Goal: Information Seeking & Learning: Learn about a topic

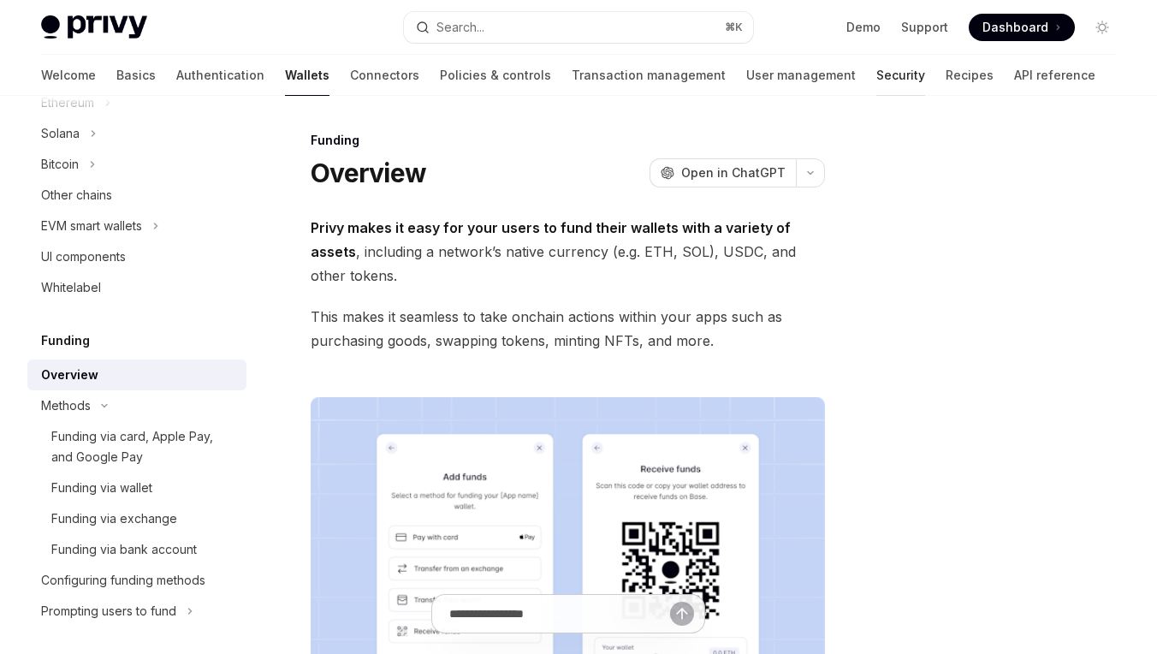
click at [876, 73] on link "Security" at bounding box center [900, 75] width 49 height 41
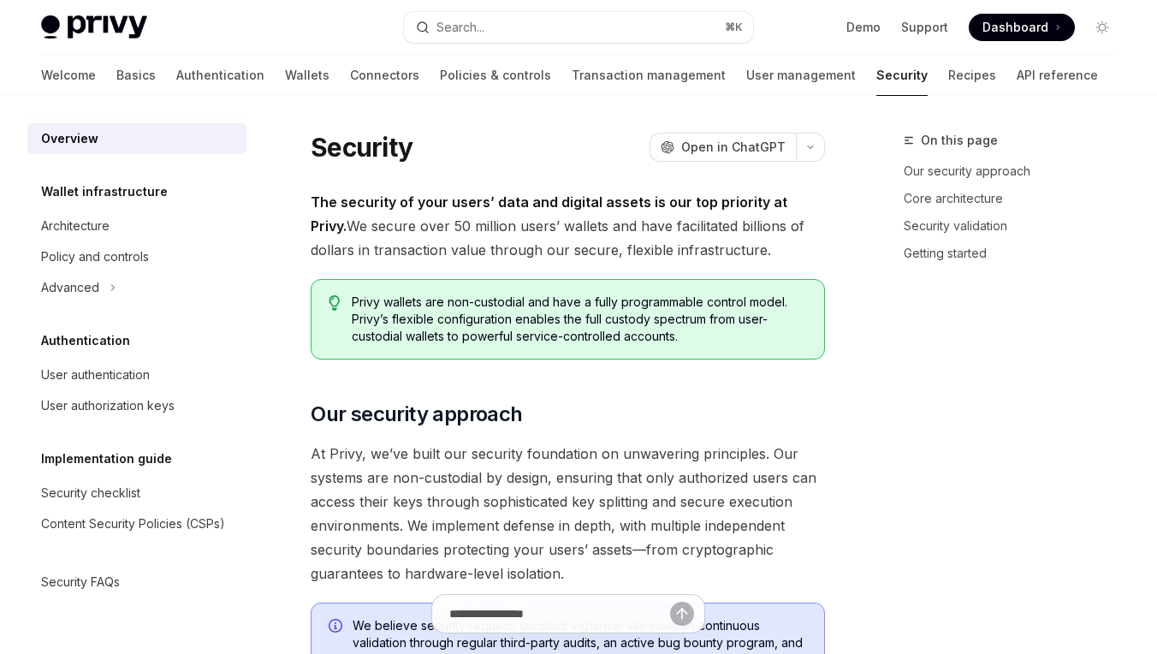
type textarea "*"
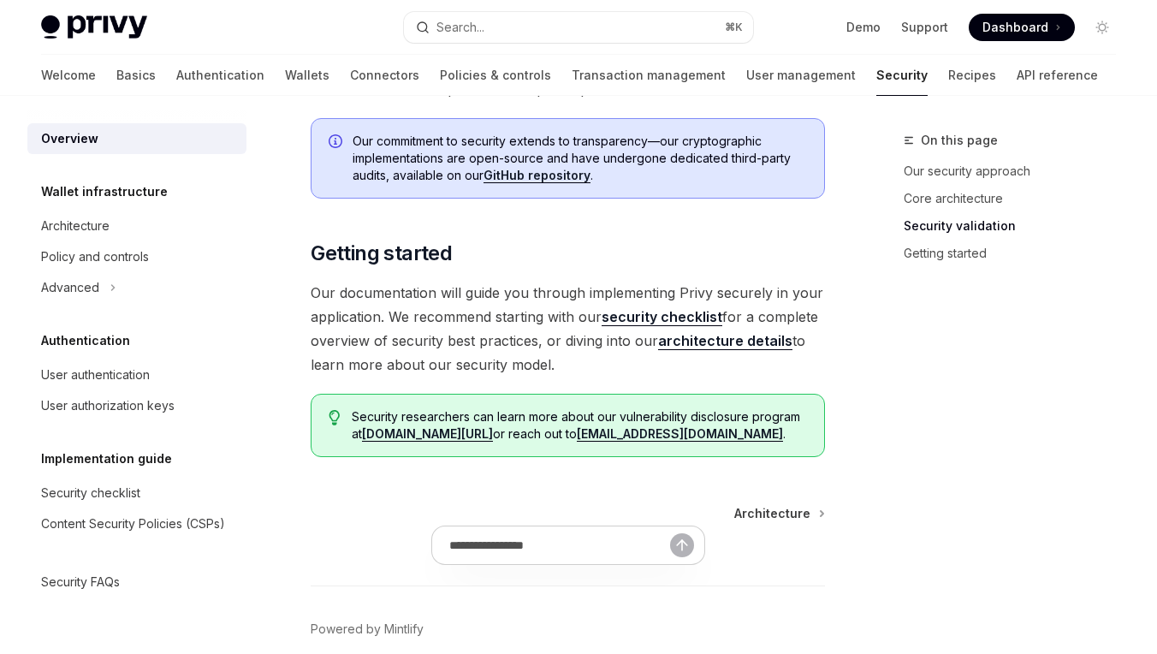
scroll to position [1437, 0]
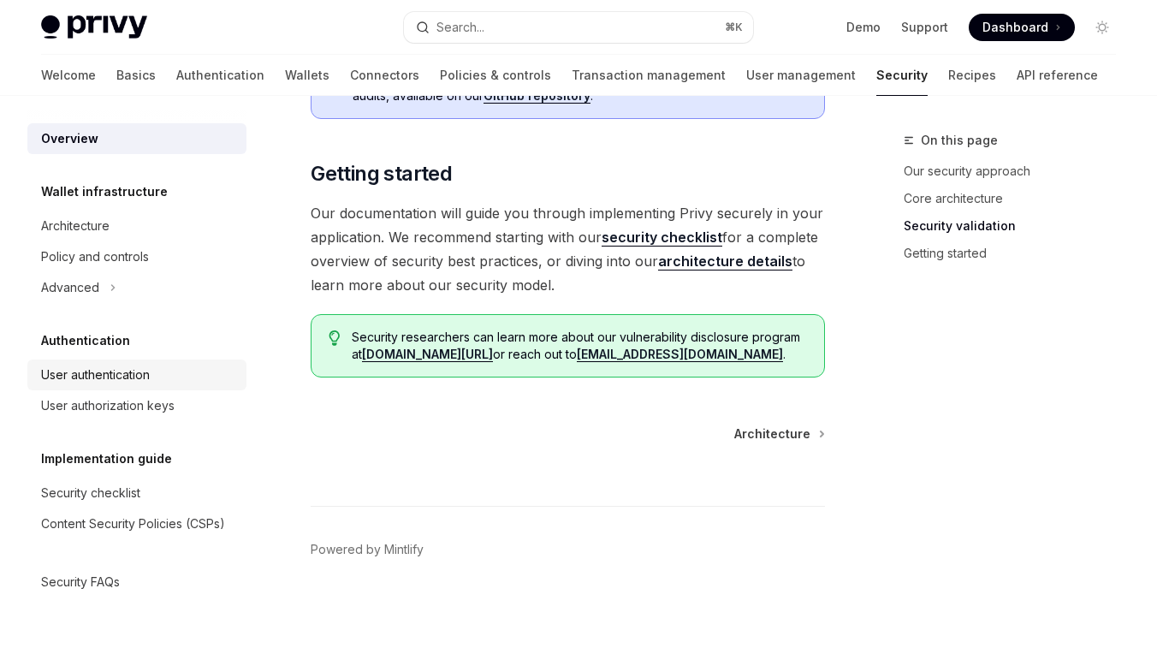
click at [112, 380] on div "User authentication" at bounding box center [95, 375] width 109 height 21
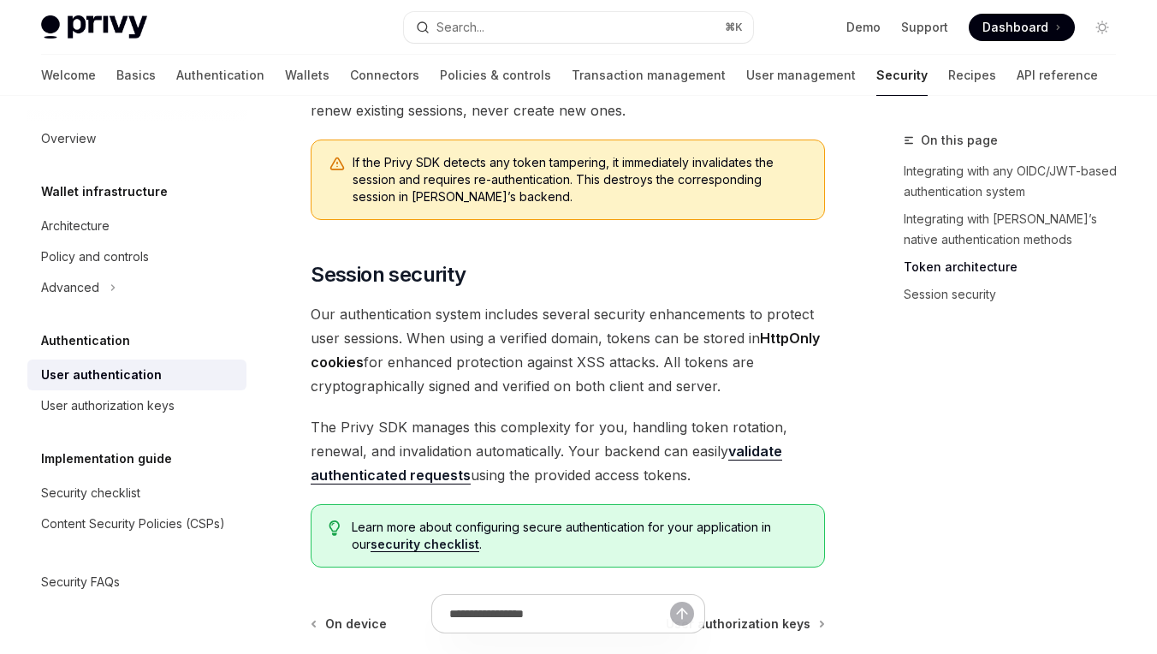
scroll to position [1697, 0]
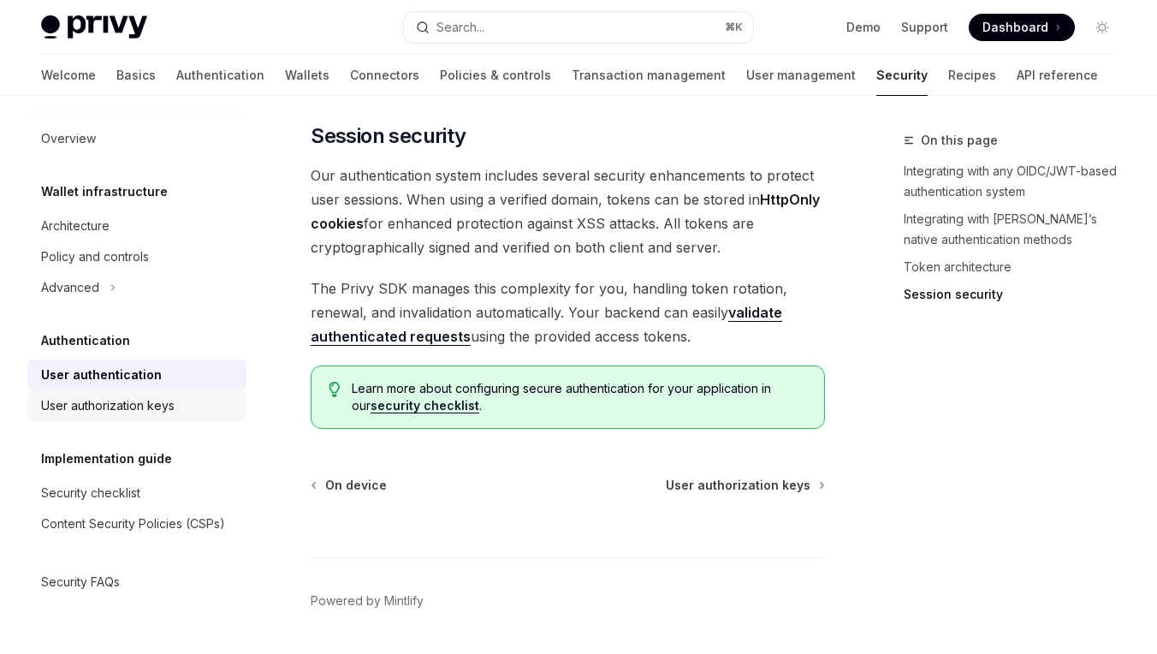
click at [165, 397] on div "User authorization keys" at bounding box center [108, 405] width 134 height 21
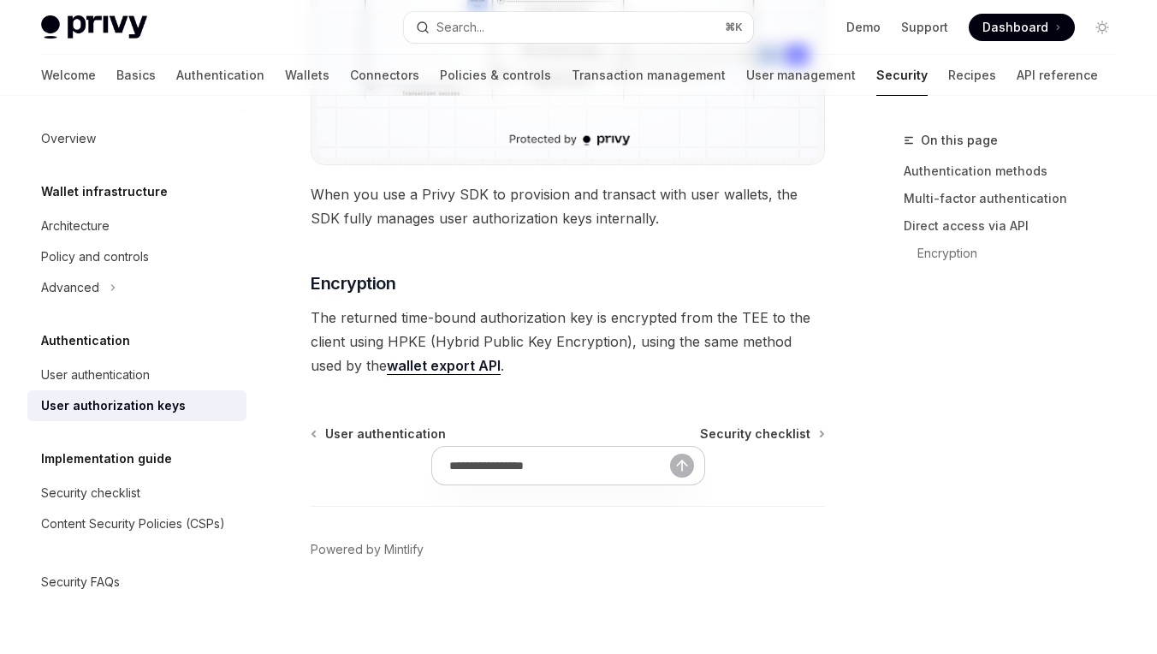
type textarea "*"
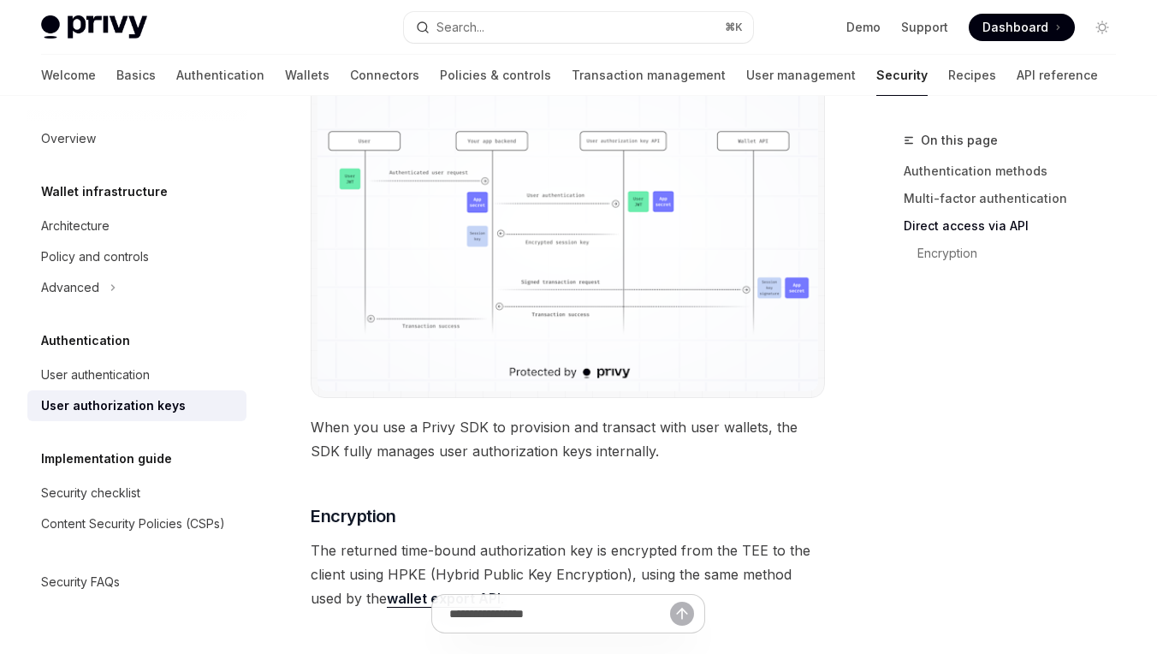
scroll to position [1464, 0]
